Goal: Check status: Check status

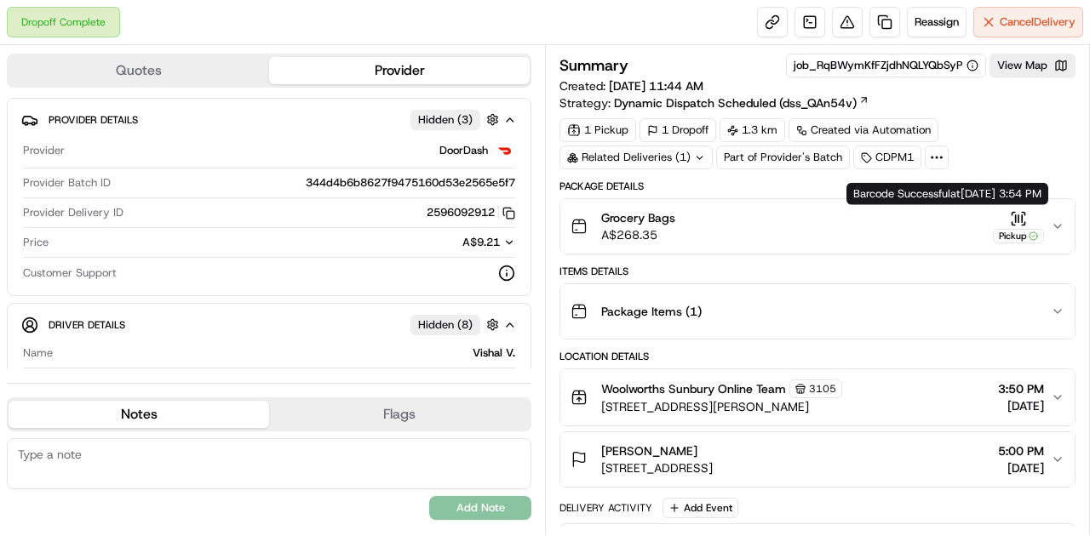
click at [1022, 211] on icon "button" at bounding box center [1018, 218] width 17 height 17
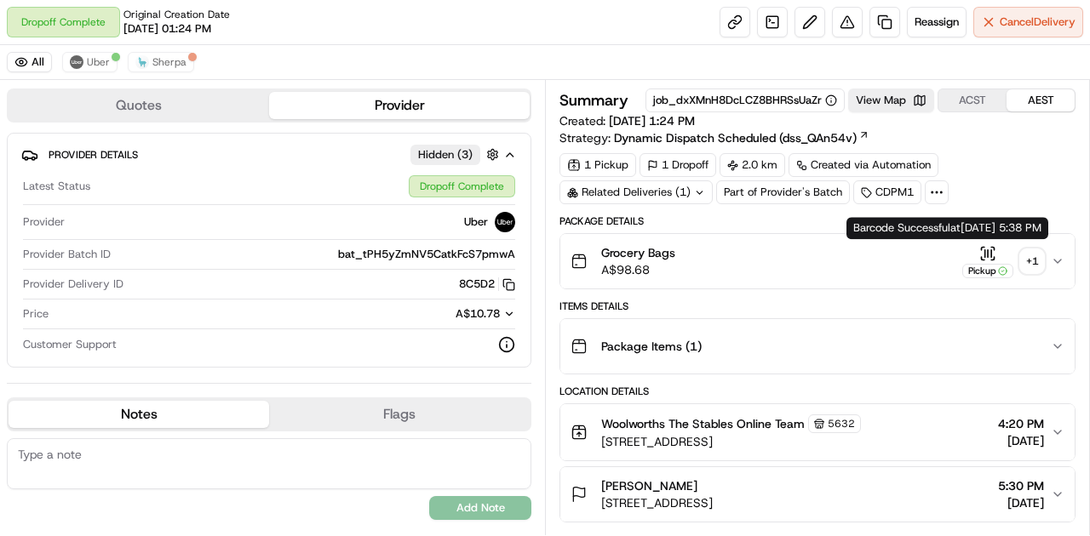
click at [983, 249] on icon "button" at bounding box center [987, 253] width 17 height 17
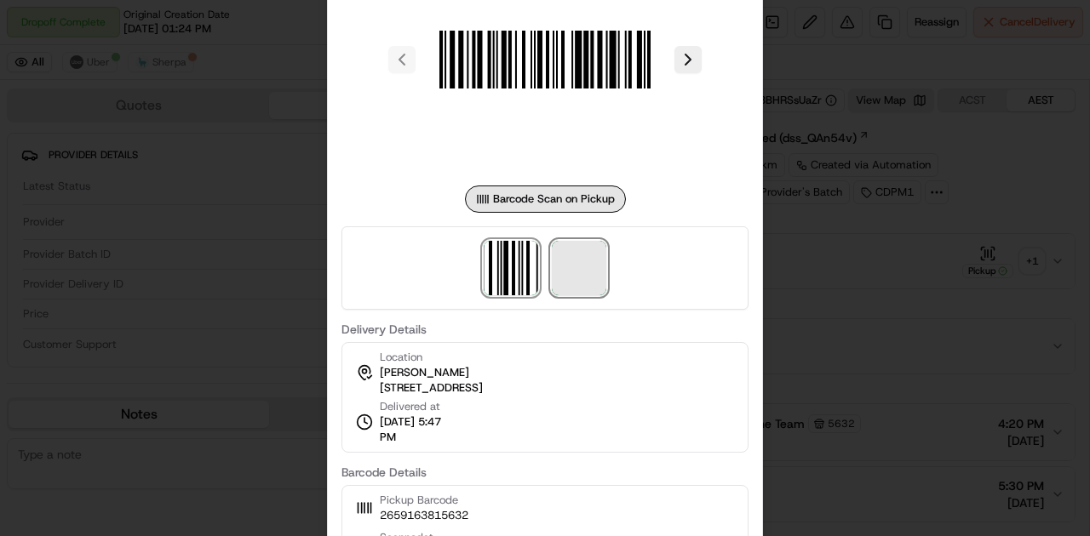
click at [587, 283] on span at bounding box center [579, 268] width 54 height 54
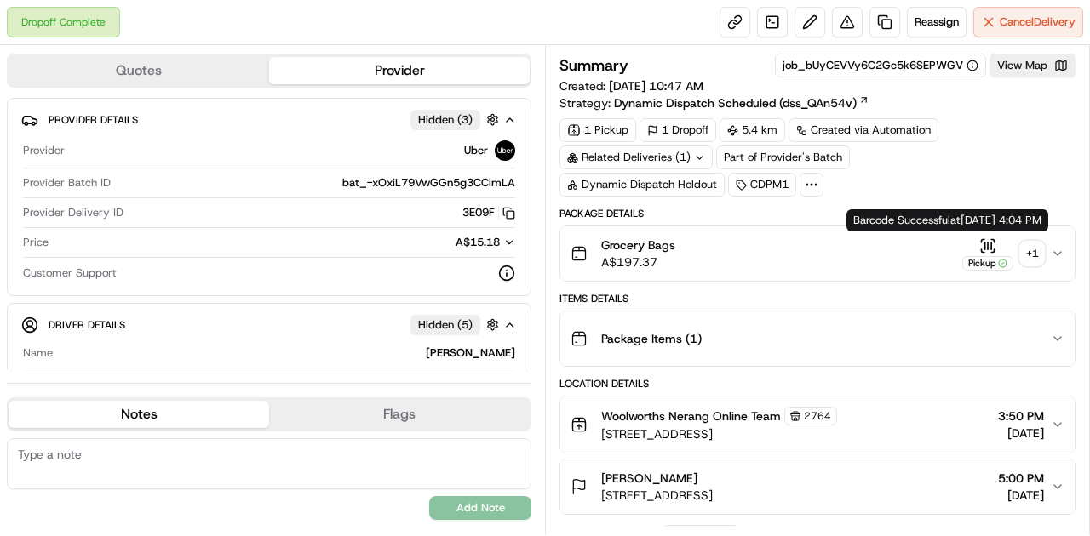
click at [987, 242] on icon "button" at bounding box center [987, 245] width 0 height 7
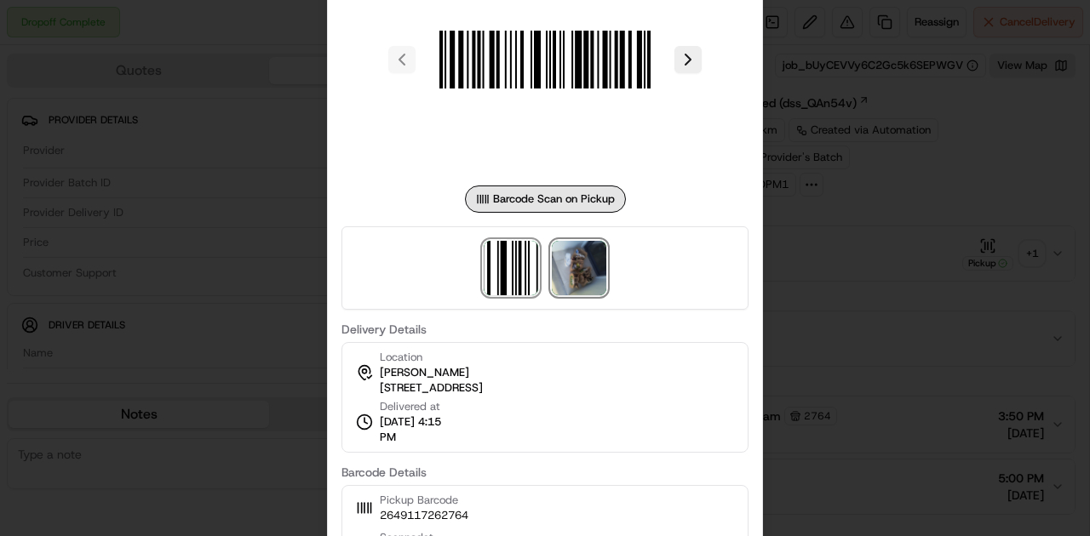
click at [589, 272] on img at bounding box center [579, 268] width 54 height 54
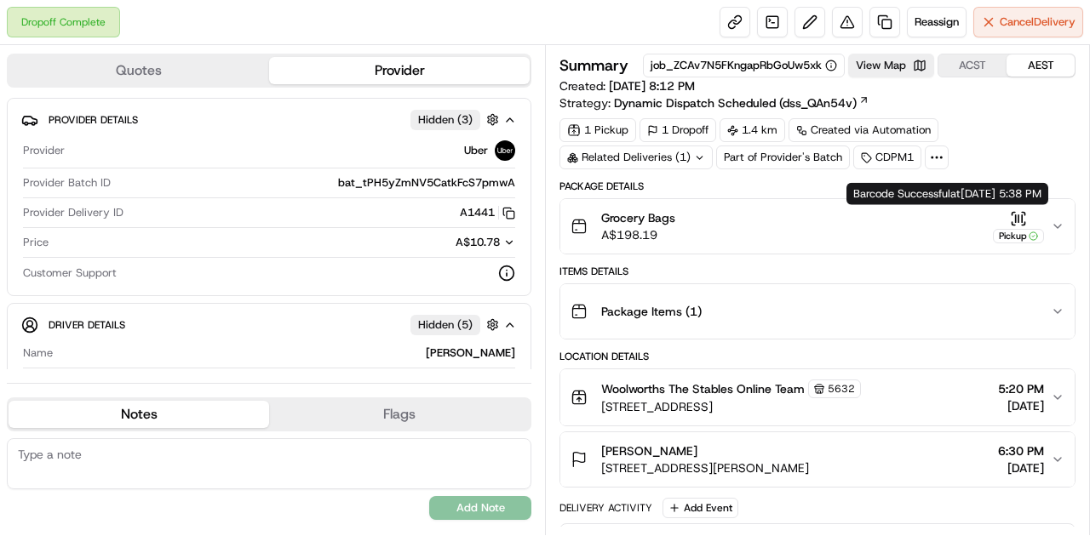
click at [1022, 215] on icon "button" at bounding box center [1022, 218] width 0 height 7
